Goal: Task Accomplishment & Management: Use online tool/utility

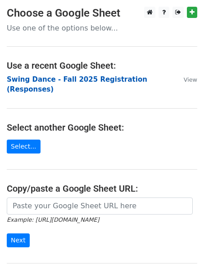
click at [50, 80] on strong "Swing Dance - Fall 2025 Registration (Responses)" at bounding box center [77, 85] width 140 height 18
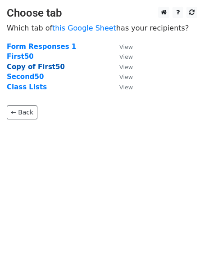
click at [19, 67] on strong "Copy of First50" at bounding box center [36, 67] width 58 height 8
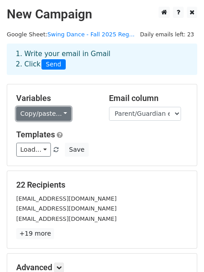
click at [51, 116] on link "Copy/paste..." at bounding box center [43, 114] width 55 height 14
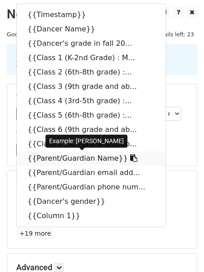
click at [68, 159] on link "{{Parent/Guardian Name}}" at bounding box center [91, 159] width 149 height 14
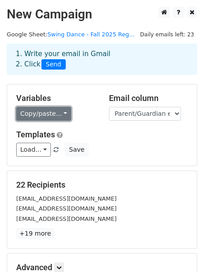
click at [58, 114] on link "Copy/paste..." at bounding box center [43, 114] width 55 height 14
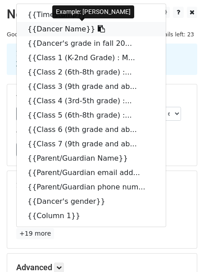
click at [75, 32] on link "{{Dancer Name}}" at bounding box center [91, 29] width 149 height 14
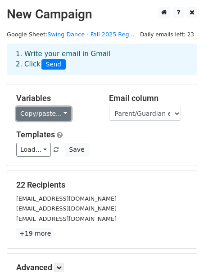
click at [27, 113] on link "Copy/paste..." at bounding box center [43, 114] width 55 height 14
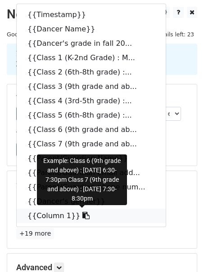
click at [50, 215] on link "{{Column 1}}" at bounding box center [91, 216] width 149 height 14
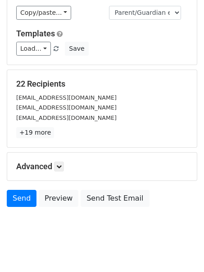
scroll to position [110, 0]
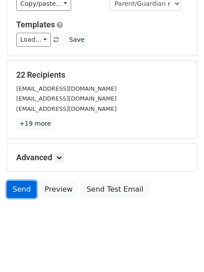
click at [16, 188] on link "Send" at bounding box center [22, 189] width 30 height 17
